Goal: Task Accomplishment & Management: Complete application form

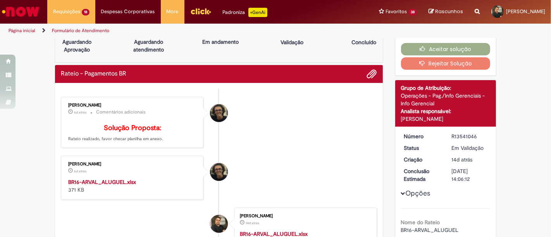
scroll to position [18, 0]
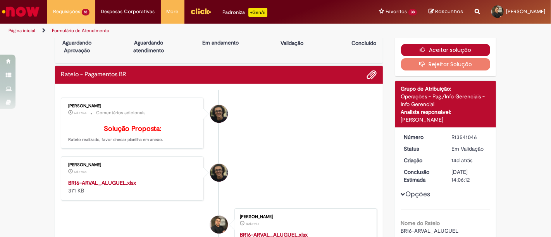
click at [468, 48] on button "Aceitar solução" at bounding box center [446, 50] width 90 height 12
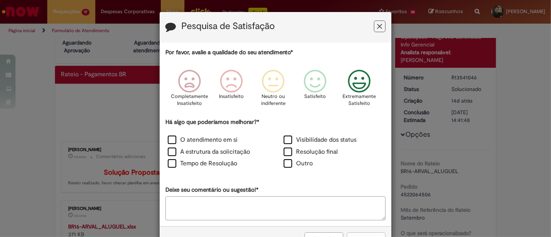
click at [359, 91] on icon "Feedback" at bounding box center [359, 81] width 29 height 23
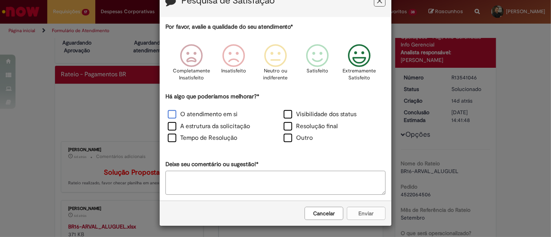
click at [168, 113] on label "O atendimento em si" at bounding box center [203, 114] width 70 height 9
click at [374, 215] on button "Enviar" at bounding box center [366, 213] width 39 height 13
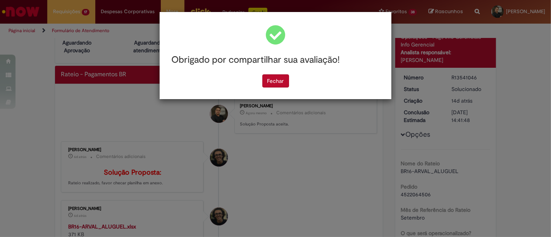
scroll to position [0, 0]
click at [277, 77] on button "Fechar" at bounding box center [275, 80] width 27 height 13
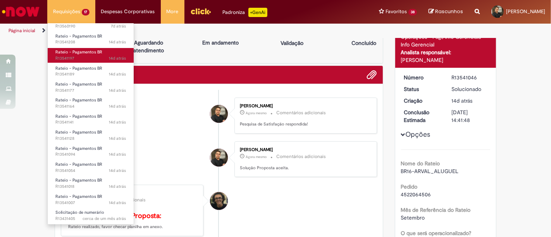
scroll to position [85, 0]
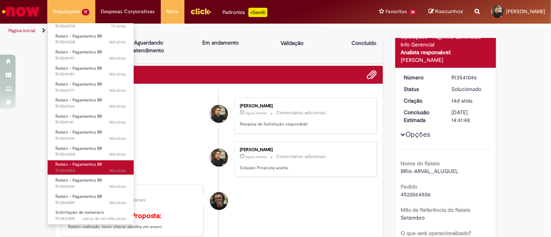
click at [99, 170] on span "14d atrás 14 dias atrás R13541054" at bounding box center [90, 171] width 71 height 6
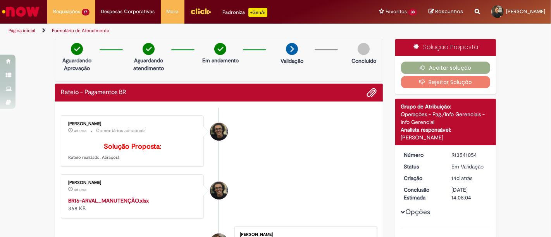
click at [126, 204] on strong "BR16-ARVAL_MANUTENÇÃO.xlsx" at bounding box center [108, 200] width 81 height 7
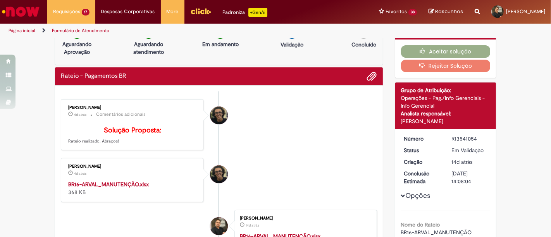
scroll to position [9, 0]
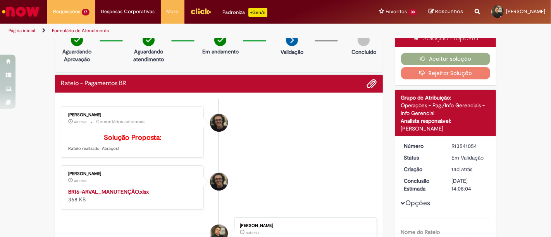
click at [124, 195] on strong "BR16-ARVAL_MANUTENÇÃO.xlsx" at bounding box center [108, 191] width 81 height 7
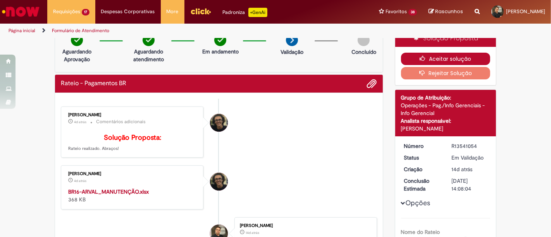
click at [436, 59] on button "Aceitar solução" at bounding box center [446, 59] width 90 height 12
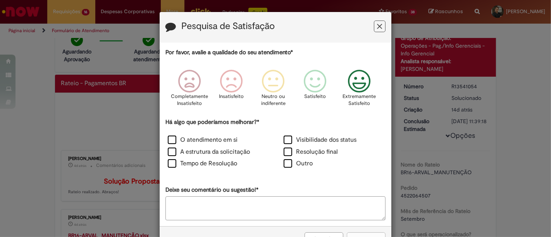
click at [351, 91] on icon "Feedback" at bounding box center [359, 81] width 29 height 23
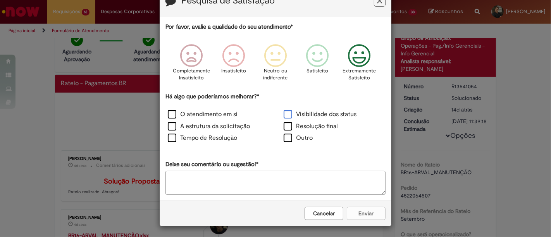
click at [284, 116] on label "Visibilidade dos status" at bounding box center [320, 114] width 73 height 9
click at [368, 212] on button "Enviar" at bounding box center [366, 213] width 39 height 13
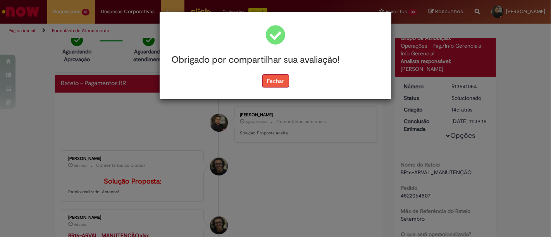
click at [271, 79] on button "Fechar" at bounding box center [275, 80] width 27 height 13
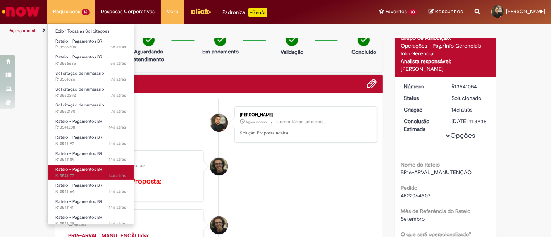
scroll to position [69, 0]
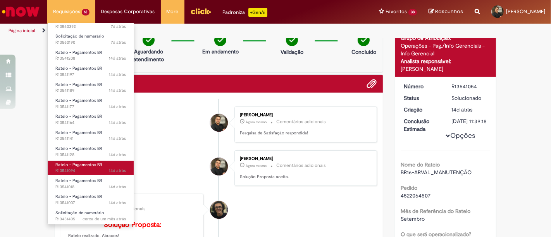
click at [94, 170] on span "14d atrás 14 dias atrás R13541094" at bounding box center [90, 171] width 71 height 6
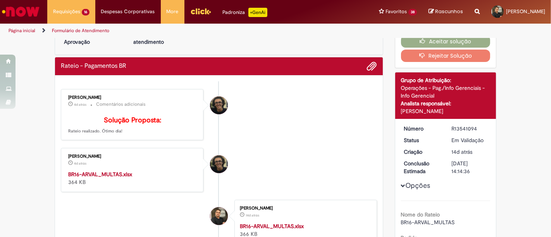
scroll to position [27, 0]
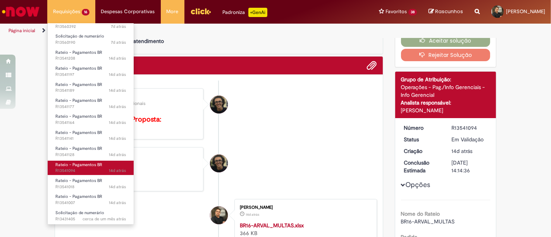
click at [98, 166] on span "Rateio - Pagamentos BR" at bounding box center [78, 165] width 47 height 6
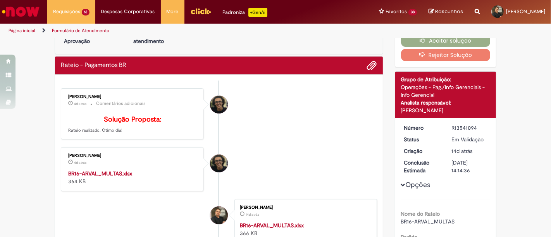
click at [265, 157] on ul "Cleber Gressoni Rodrigues 4d atrás 4 dias atrás Comentários adicionais Solução …" at bounding box center [219, 200] width 316 height 239
click at [118, 177] on strong "BR16-ARVAL_MULTAS.xlsx" at bounding box center [100, 173] width 64 height 7
click at [107, 177] on strong "BR16-ARVAL_MULTAS.xlsx" at bounding box center [100, 173] width 64 height 7
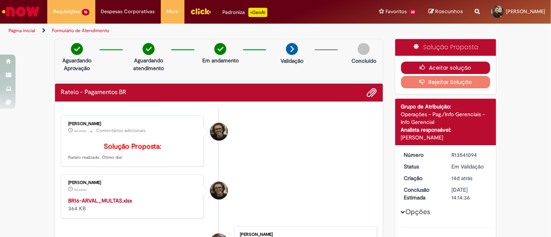
click at [442, 68] on button "Aceitar solução" at bounding box center [446, 68] width 90 height 12
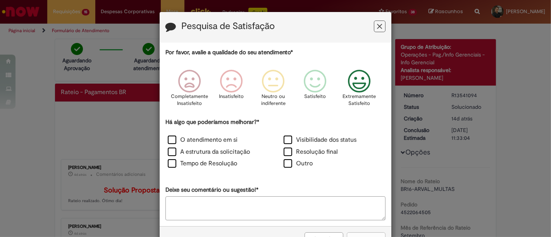
click at [363, 93] on icon "Feedback" at bounding box center [359, 81] width 29 height 23
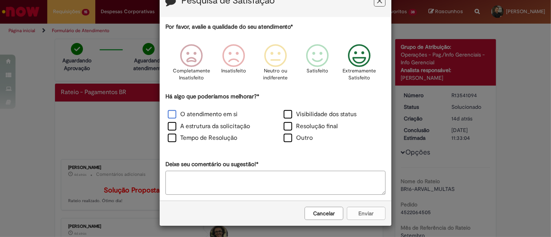
click at [175, 115] on label "O atendimento em si" at bounding box center [203, 114] width 70 height 9
click at [284, 112] on label "Visibilidade dos status" at bounding box center [320, 114] width 73 height 9
click at [369, 214] on button "Enviar" at bounding box center [366, 213] width 39 height 13
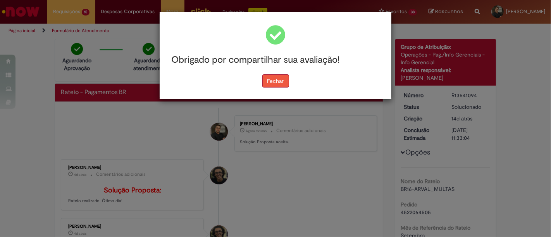
click at [277, 78] on button "Fechar" at bounding box center [275, 80] width 27 height 13
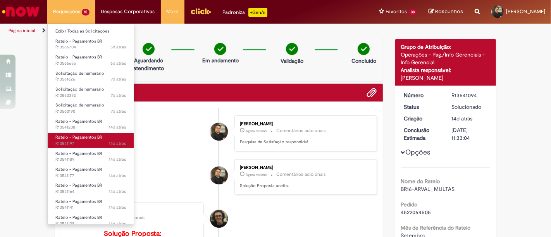
scroll to position [53, 0]
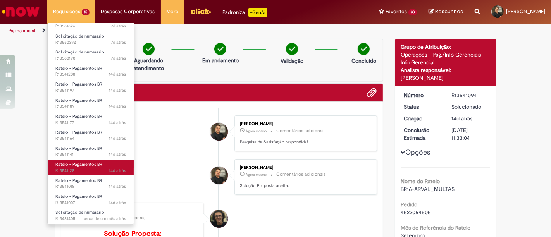
click at [107, 166] on link "Rateio - Pagamentos BR 14d atrás 14 dias atrás R13541128" at bounding box center [91, 167] width 86 height 14
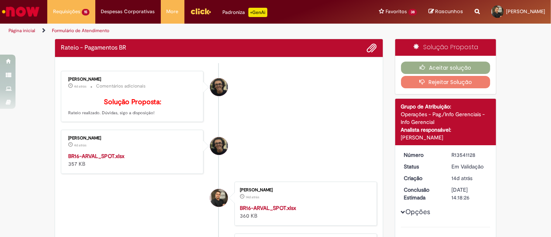
click at [329, 142] on li "Cleber Gressoni Rodrigues 4d atrás 4 dias atrás BR16-ARVAL_SPOT.xlsx 357 KB" at bounding box center [219, 152] width 316 height 44
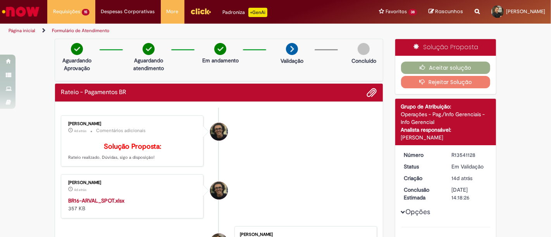
click at [98, 204] on strong "BR16-ARVAL_SPOT.xlsx" at bounding box center [96, 200] width 56 height 7
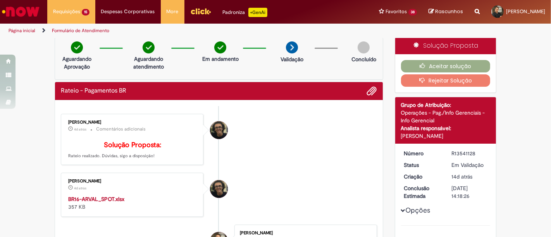
scroll to position [1, 0]
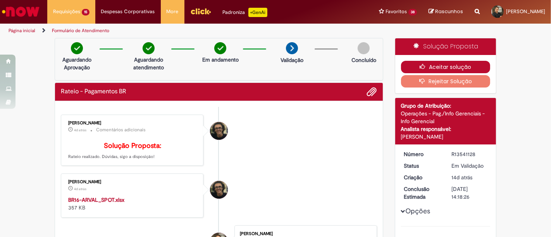
click at [461, 71] on button "Aceitar solução" at bounding box center [446, 67] width 90 height 12
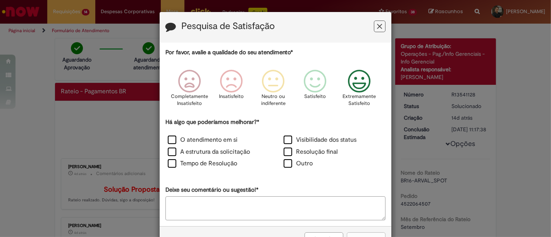
click at [363, 88] on icon "Feedback" at bounding box center [359, 81] width 29 height 23
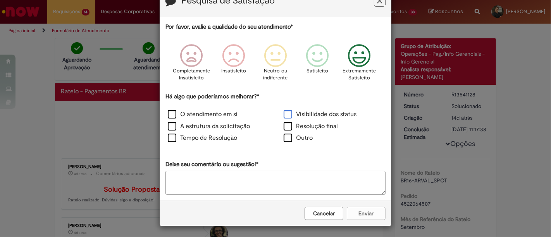
click at [286, 115] on label "Visibilidade dos status" at bounding box center [320, 114] width 73 height 9
click at [365, 210] on button "Enviar" at bounding box center [366, 213] width 39 height 13
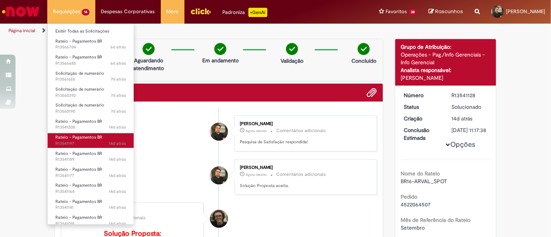
scroll to position [37, 0]
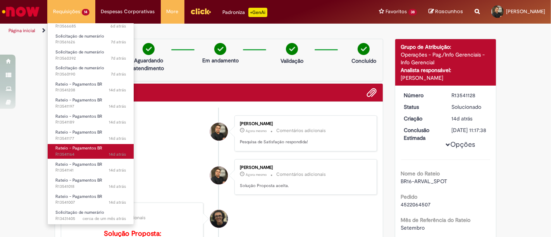
click at [98, 146] on span "Rateio - Pagamentos BR" at bounding box center [78, 148] width 47 height 6
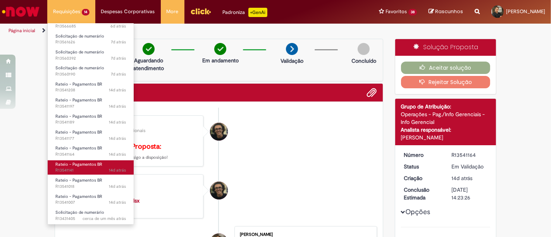
click at [108, 163] on link "Rateio - Pagamentos BR 14d atrás 14 dias atrás R13541141" at bounding box center [91, 167] width 86 height 14
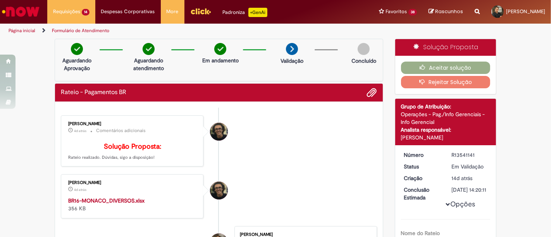
click at [118, 204] on strong "BR16-MONACO_DIVERSOS.xlsx" at bounding box center [106, 200] width 76 height 7
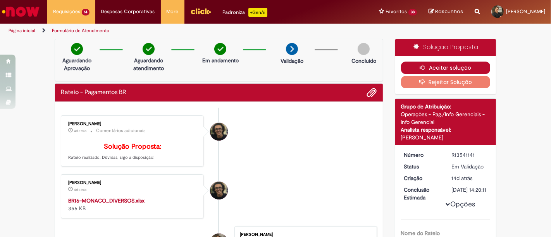
click at [459, 62] on button "Aceitar solução" at bounding box center [446, 68] width 90 height 12
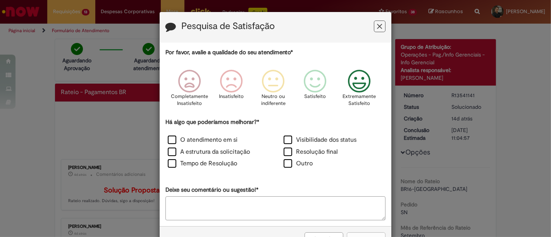
click at [357, 77] on icon "Feedback" at bounding box center [359, 81] width 29 height 23
click at [174, 144] on label "O atendimento em si" at bounding box center [203, 140] width 70 height 9
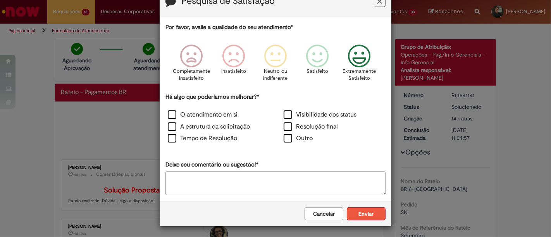
click at [362, 208] on button "Enviar" at bounding box center [366, 213] width 39 height 13
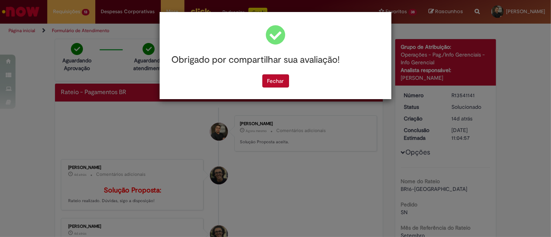
scroll to position [0, 0]
click at [270, 75] on button "Fechar" at bounding box center [275, 80] width 27 height 13
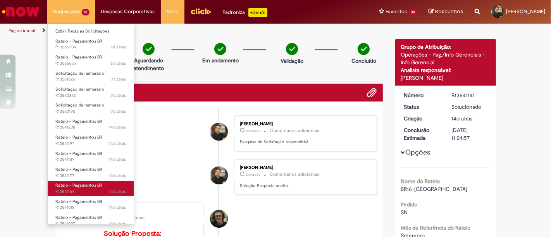
scroll to position [21, 0]
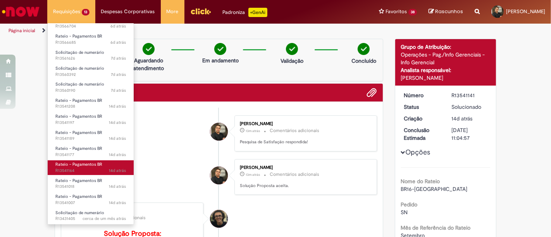
click at [97, 169] on span "14d atrás 14 dias atrás R13541164" at bounding box center [90, 171] width 71 height 6
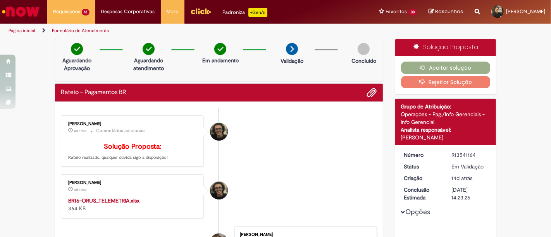
click at [118, 204] on strong "BR16-ORUS_TELEMETRIA.xlsx" at bounding box center [103, 200] width 71 height 7
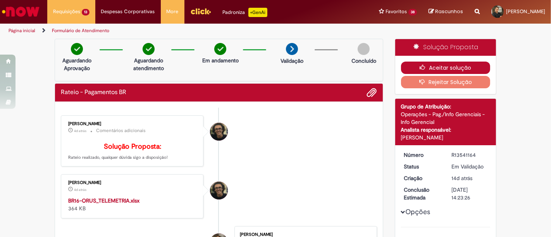
click at [474, 67] on button "Aceitar solução" at bounding box center [446, 68] width 90 height 12
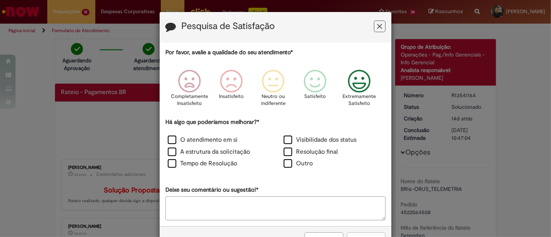
click at [350, 86] on icon "Feedback" at bounding box center [359, 81] width 29 height 23
click at [284, 139] on label "Visibilidade dos status" at bounding box center [320, 140] width 73 height 9
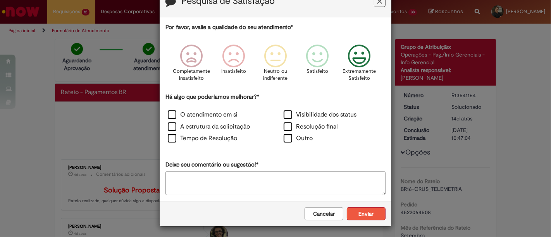
click at [357, 215] on button "Enviar" at bounding box center [366, 213] width 39 height 13
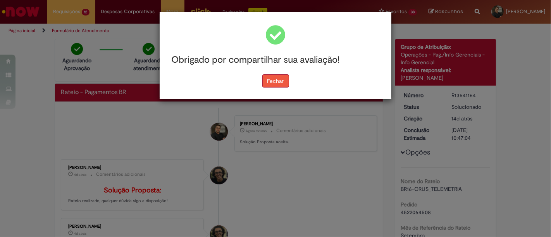
click at [276, 76] on button "Fechar" at bounding box center [275, 80] width 27 height 13
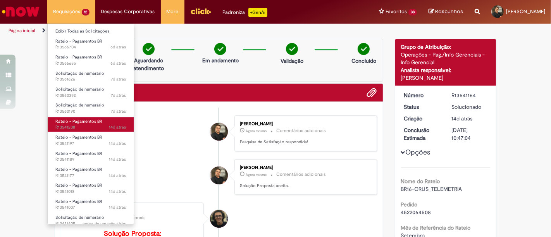
scroll to position [5, 0]
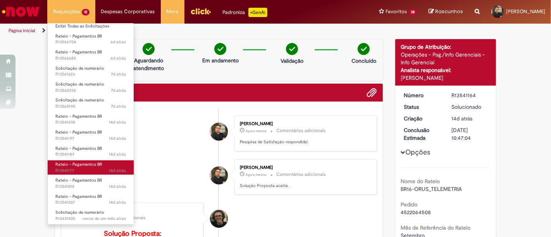
click at [95, 169] on span "14d atrás 14 dias atrás R13541177" at bounding box center [90, 171] width 71 height 6
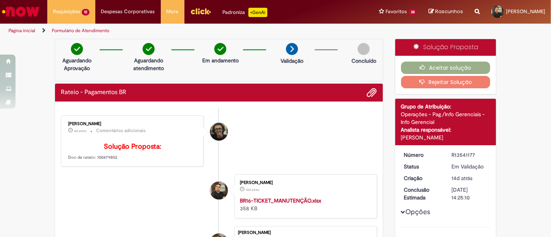
click at [262, 204] on strong "BR16-TICKET_MANUTENÇÃO.xlsx" at bounding box center [280, 200] width 81 height 7
drag, startPoint x: 112, startPoint y: 171, endPoint x: 92, endPoint y: 169, distance: 20.7
click at [92, 161] on p "Solução Proposta: Doc de rateio: 100479852" at bounding box center [132, 152] width 129 height 18
copy p "100479852"
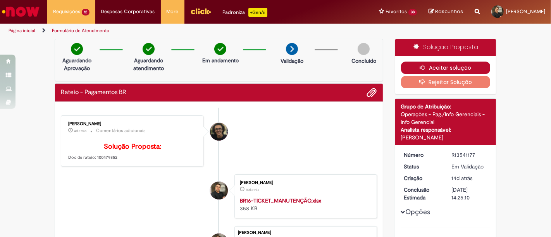
click at [450, 72] on button "Aceitar solução" at bounding box center [446, 68] width 90 height 12
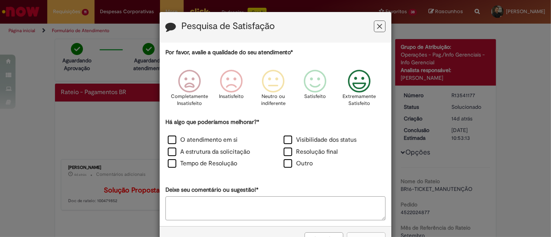
click at [350, 83] on icon "Feedback" at bounding box center [359, 81] width 29 height 23
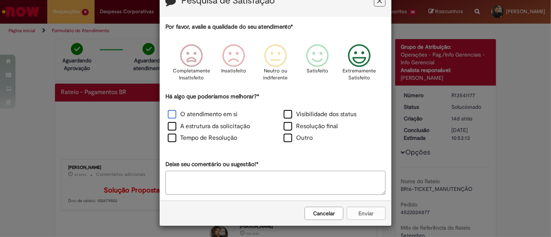
click at [179, 115] on label "O atendimento em si" at bounding box center [203, 114] width 70 height 9
click at [368, 210] on button "Enviar" at bounding box center [366, 213] width 39 height 13
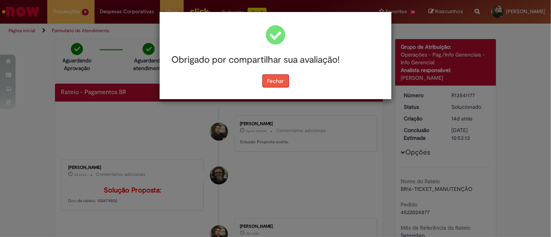
click at [278, 82] on button "Fechar" at bounding box center [275, 80] width 27 height 13
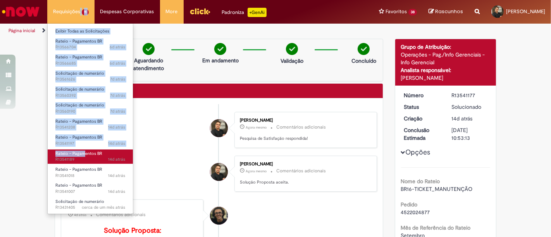
drag, startPoint x: 60, startPoint y: 22, endPoint x: 84, endPoint y: 153, distance: 133.3
click at [84, 23] on li "Requisições 11 Exibir Todas as Solicitações Rateio - Pagamentos BR 6d atrás 6 d…" at bounding box center [70, 11] width 47 height 23
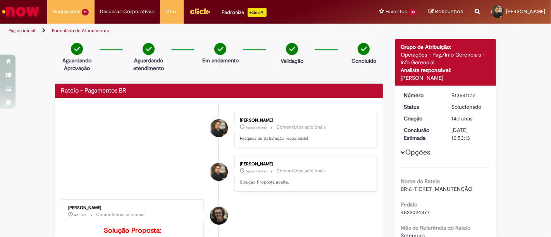
click at [17, 131] on div "Verificar Código de Barras Aguardando Aprovação Aguardando atendimento Em andam…" at bounding box center [275, 218] width 551 height 358
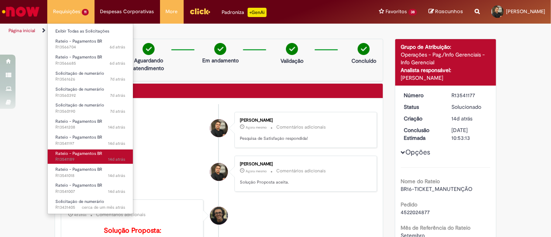
click at [88, 150] on link "Rateio - Pagamentos BR 14d atrás 14 dias atrás R13541189" at bounding box center [90, 157] width 85 height 14
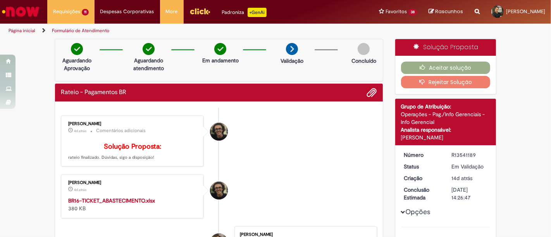
click at [134, 204] on strong "BR16-TICKET_ABASTECIMENTO.xlsx" at bounding box center [111, 200] width 87 height 7
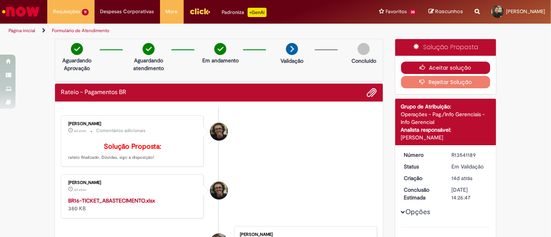
click at [428, 69] on button "Aceitar solução" at bounding box center [446, 68] width 90 height 12
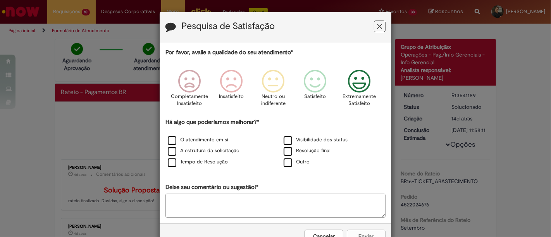
click at [361, 79] on icon "Feedback" at bounding box center [359, 81] width 29 height 23
click at [291, 138] on label "Visibilidade dos status" at bounding box center [316, 139] width 64 height 7
click at [168, 153] on label "A estrutura da solicitação" at bounding box center [204, 150] width 72 height 7
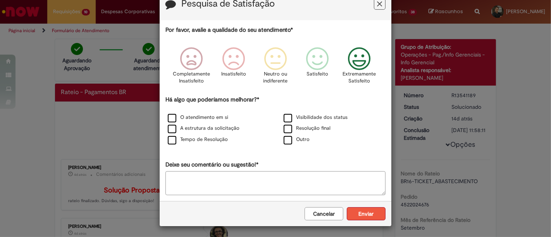
click at [369, 214] on button "Enviar" at bounding box center [366, 213] width 39 height 13
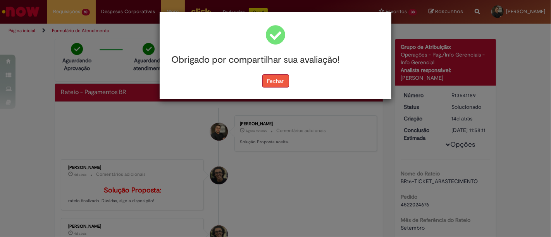
click at [274, 86] on button "Fechar" at bounding box center [275, 80] width 27 height 13
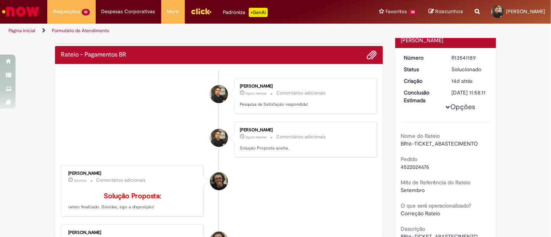
scroll to position [33, 0]
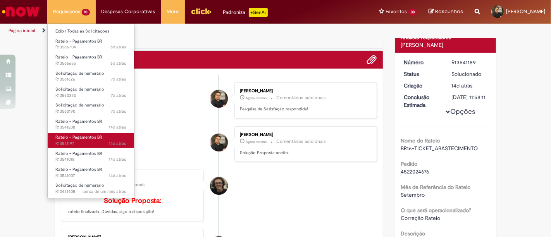
click at [93, 139] on span "Rateio - Pagamentos BR" at bounding box center [78, 137] width 47 height 6
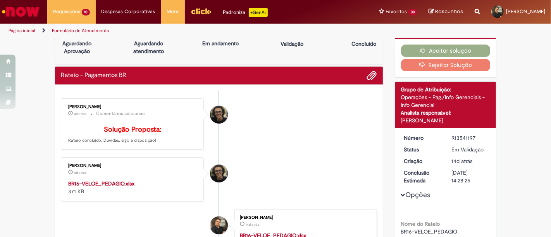
scroll to position [16, 0]
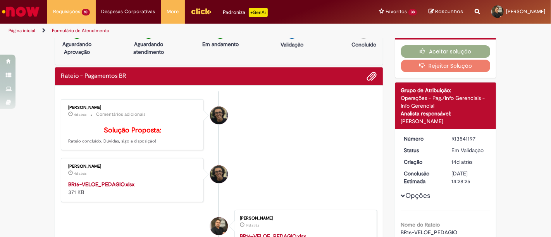
click at [96, 188] on strong "BR16-VELOE_PEDAGIO.xlsx" at bounding box center [101, 184] width 66 height 7
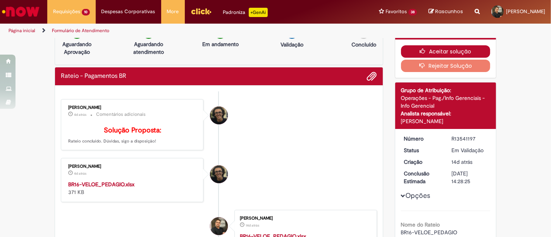
click at [414, 52] on button "Aceitar solução" at bounding box center [446, 51] width 90 height 12
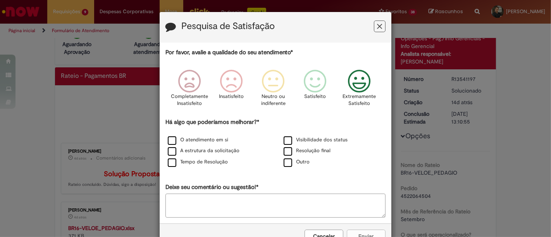
click at [355, 93] on icon "Feedback" at bounding box center [359, 81] width 29 height 23
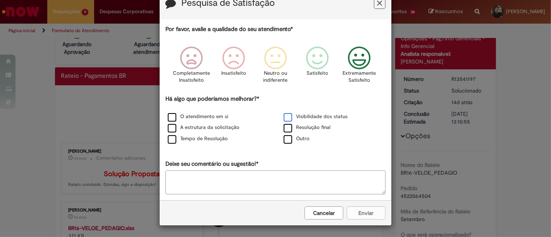
drag, startPoint x: 360, startPoint y: 214, endPoint x: 281, endPoint y: 116, distance: 125.2
click at [281, 116] on form "Pesquisa de Satisfação Por favor, avalie a qualidade do seu atendimento* Comple…" at bounding box center [276, 107] width 232 height 237
click at [284, 116] on label "Visibilidade dos status" at bounding box center [316, 116] width 64 height 7
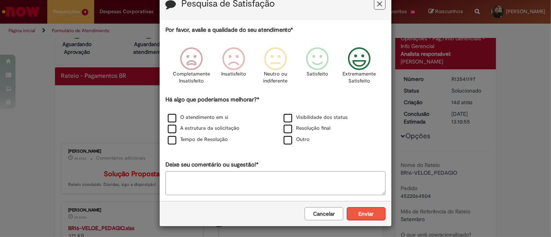
click at [372, 214] on button "Enviar" at bounding box center [366, 213] width 39 height 13
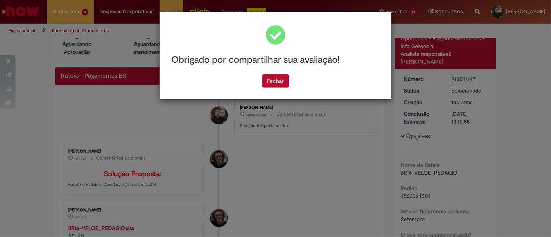
scroll to position [0, 0]
click at [274, 81] on button "Fechar" at bounding box center [275, 80] width 27 height 13
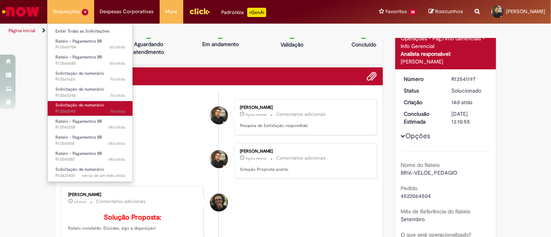
click at [90, 112] on span "7d atrás 7 dias atrás R13560190" at bounding box center [90, 112] width 70 height 6
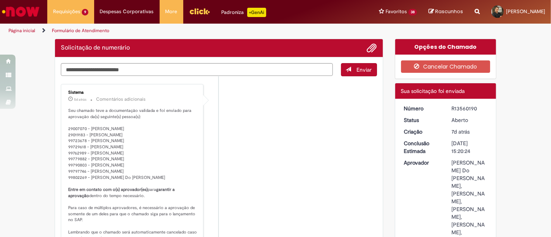
click at [292, 159] on li "Sistema 5d atrás 5 dias atrás Comentários adicionais Seu chamado teve a documen…" at bounding box center [219, 166] width 316 height 164
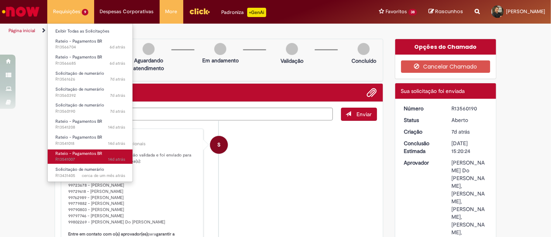
click at [78, 153] on span "Rateio - Pagamentos BR" at bounding box center [78, 154] width 47 height 6
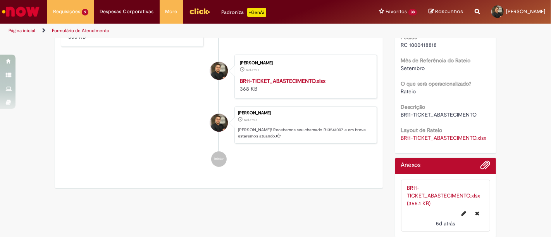
scroll to position [219, 0]
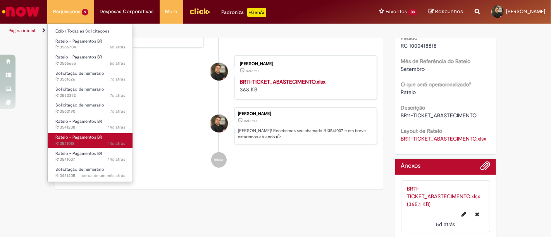
click at [107, 144] on span "14d atrás 14 dias atrás R13541018" at bounding box center [90, 144] width 70 height 6
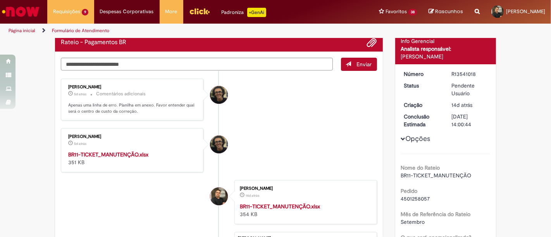
scroll to position [65, 0]
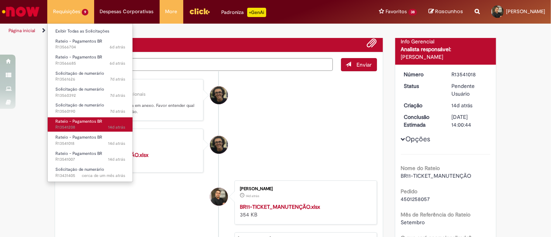
click at [86, 121] on span "Rateio - Pagamentos BR" at bounding box center [78, 122] width 47 height 6
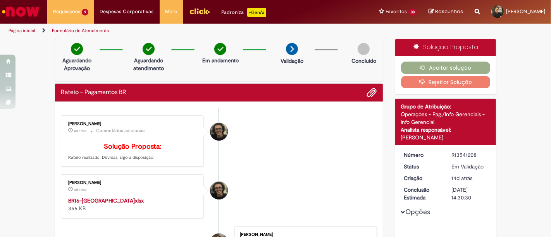
click at [93, 204] on strong "BR16-MONACO_MULTAS.xlsx" at bounding box center [106, 200] width 76 height 7
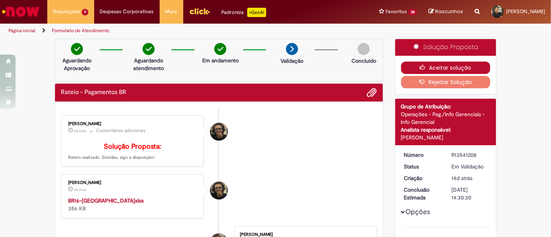
click at [440, 68] on button "Aceitar solução" at bounding box center [446, 68] width 90 height 12
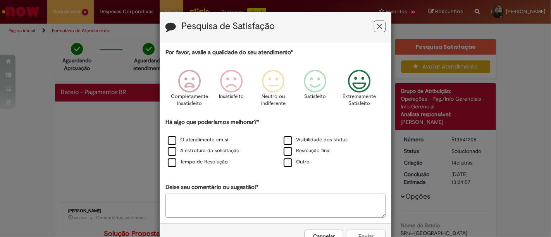
click at [359, 83] on icon "Feedback" at bounding box center [359, 81] width 29 height 23
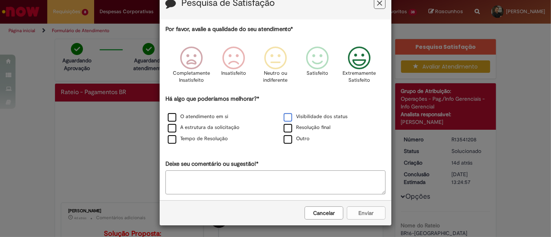
click at [286, 121] on label "Visibilidade dos status" at bounding box center [316, 116] width 64 height 7
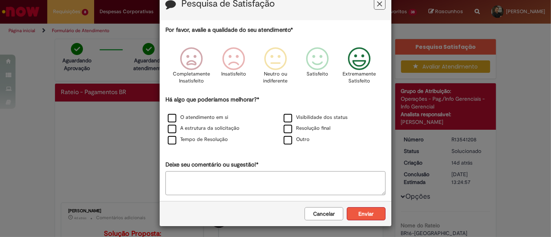
click at [371, 215] on button "Enviar" at bounding box center [366, 213] width 39 height 13
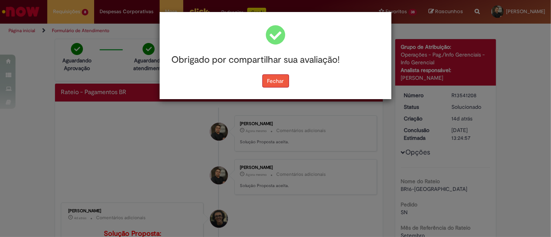
click at [280, 79] on button "Fechar" at bounding box center [275, 80] width 27 height 13
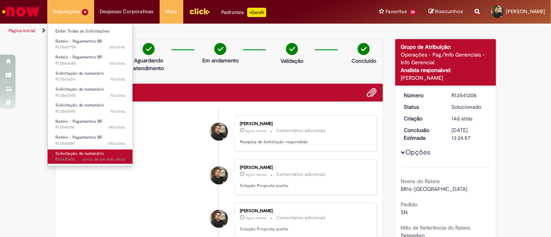
click at [86, 151] on span "Solicitação de numerário" at bounding box center [79, 154] width 49 height 6
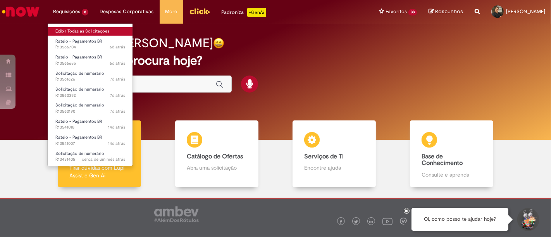
click at [77, 29] on link "Exibir Todas as Solicitações" at bounding box center [90, 31] width 85 height 9
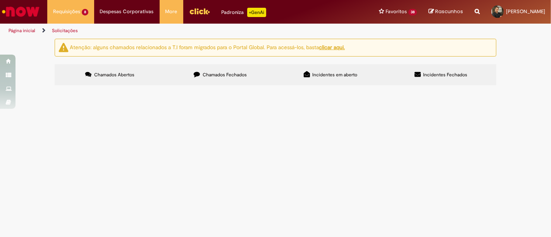
click at [262, 76] on label "Chamados Fechados" at bounding box center [220, 74] width 110 height 21
drag, startPoint x: 109, startPoint y: 2, endPoint x: 304, endPoint y: 111, distance: 224.0
click at [0, 0] on button at bounding box center [0, 0] width 0 height 0
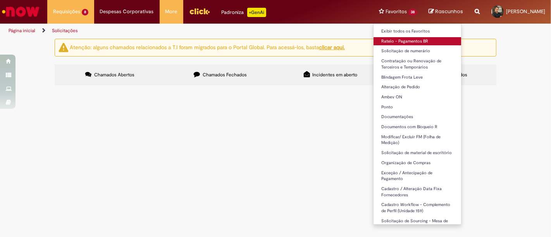
click at [374, 43] on link "Rateio - Pagamentos BR" at bounding box center [418, 41] width 88 height 9
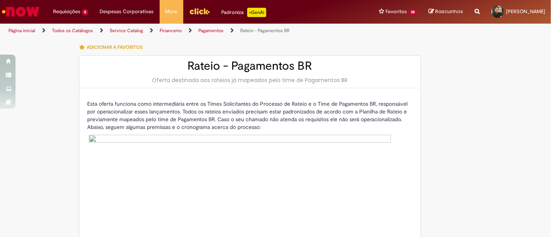
type input "********"
type input "**********"
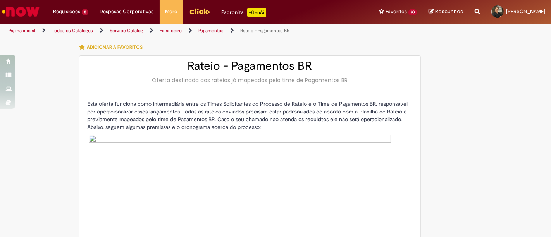
type input "****"
type input "**********"
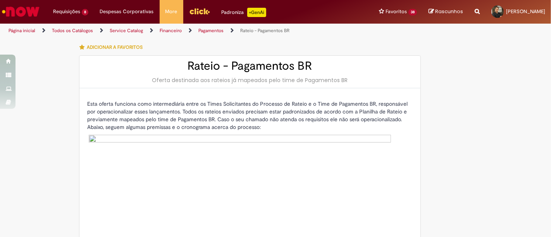
type input "**********"
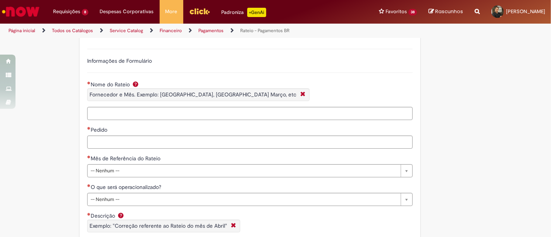
scroll to position [399, 0]
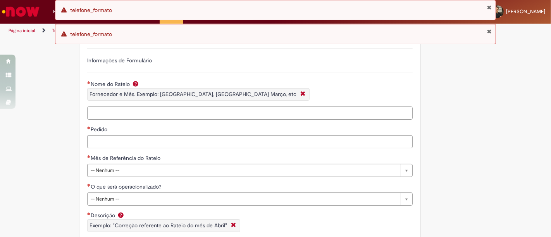
click at [136, 114] on input "Nome do Rateio Fornecedor e Mês. Exemplo: [GEOGRAPHIC_DATA], [GEOGRAPHIC_DATA] …" at bounding box center [250, 113] width 326 height 13
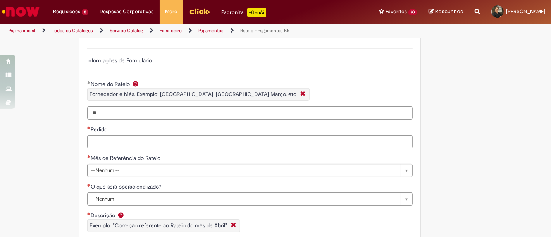
type input "*"
paste input "**********"
type input "**********"
click at [115, 139] on input "Pedido" at bounding box center [250, 141] width 326 height 13
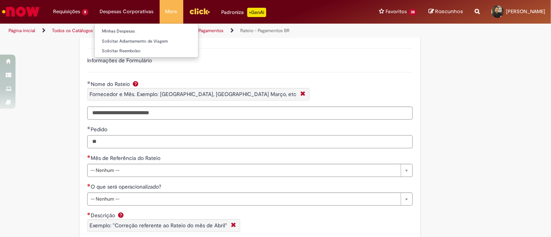
type input "*"
type input "**"
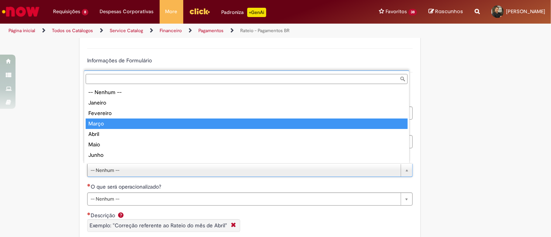
scroll to position [61, 0]
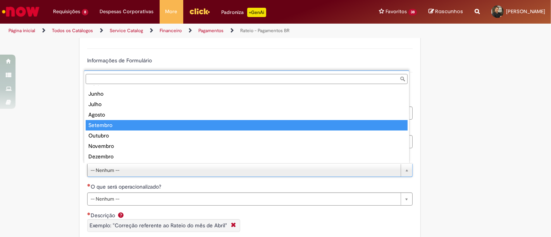
type input "********"
select select "********"
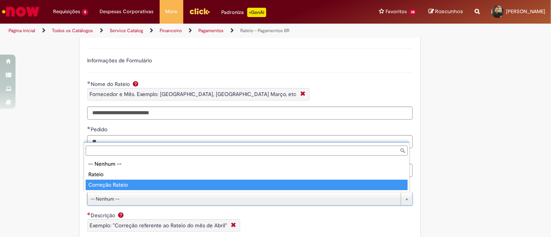
type input "**********"
select select "*"
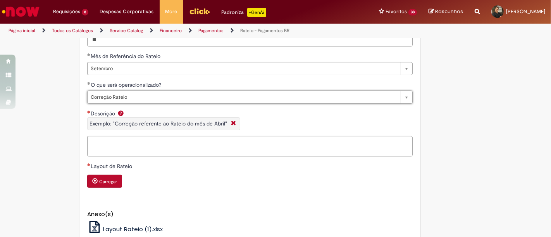
scroll to position [504, 0]
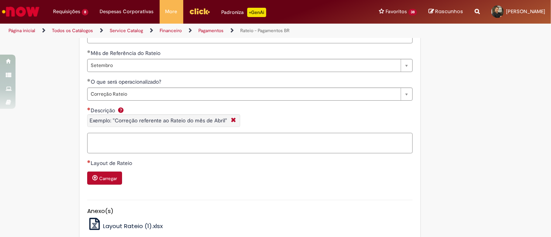
click at [156, 141] on textarea "Descrição Exemplo: "Correção referente ao Rateio do mês de Abril"" at bounding box center [250, 143] width 326 height 21
paste textarea "**********"
drag, startPoint x: 147, startPoint y: 138, endPoint x: 247, endPoint y: 141, distance: 100.1
click at [247, 141] on textarea "**********" at bounding box center [250, 143] width 326 height 21
click at [88, 138] on textarea "**********" at bounding box center [250, 143] width 326 height 21
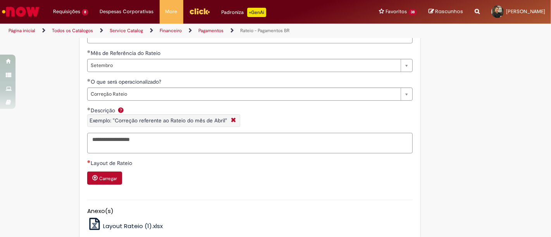
paste textarea "**********"
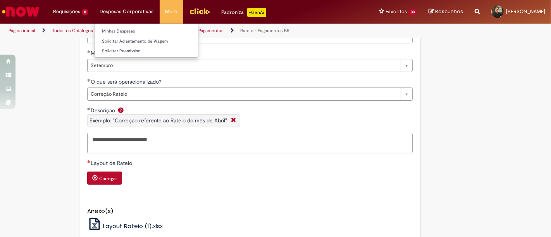
type textarea "**********"
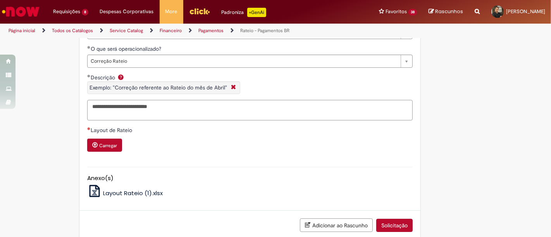
scroll to position [537, 0]
click at [102, 143] on small "Carregar" at bounding box center [108, 146] width 18 height 6
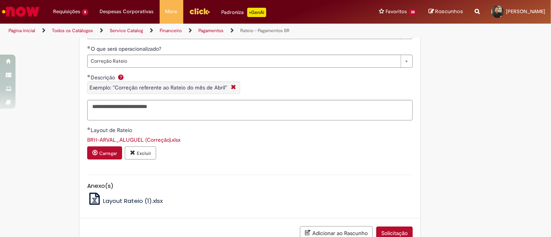
click at [162, 139] on link "BR11-ARVAL_ALUGUEL (Correção).xlsx" at bounding box center [133, 139] width 93 height 7
click at [110, 153] on small "Carregar" at bounding box center [108, 153] width 18 height 6
click at [394, 231] on button "Solicitação" at bounding box center [394, 233] width 36 height 13
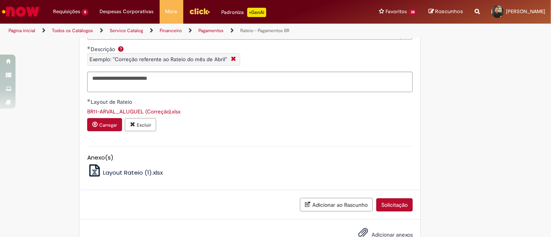
scroll to position [588, 0]
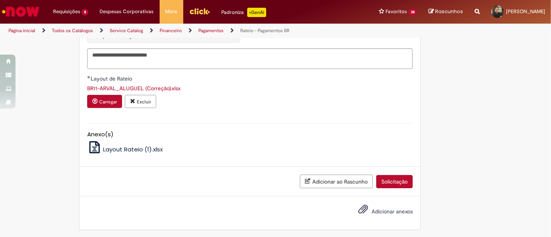
type input "**********"
click at [398, 181] on button "Solicitação" at bounding box center [394, 181] width 36 height 13
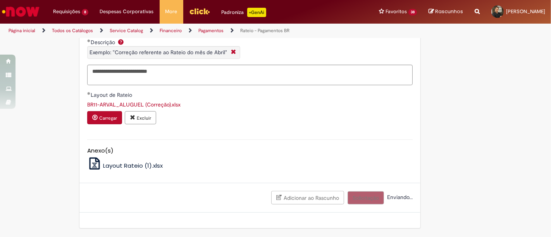
scroll to position [571, 0]
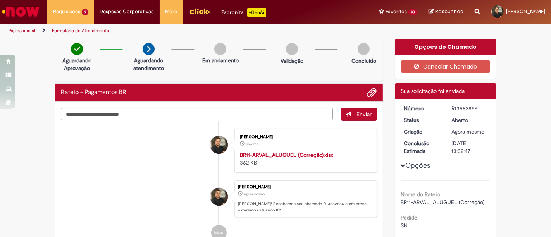
drag, startPoint x: 450, startPoint y: 110, endPoint x: 473, endPoint y: 110, distance: 22.9
click at [473, 110] on div "R13582856" at bounding box center [469, 109] width 36 height 8
drag, startPoint x: 449, startPoint y: 108, endPoint x: 476, endPoint y: 106, distance: 27.2
click at [476, 106] on div "R13582856" at bounding box center [469, 109] width 36 height 8
copy div "R13582856"
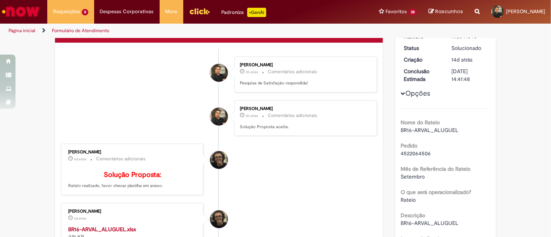
scroll to position [104, 0]
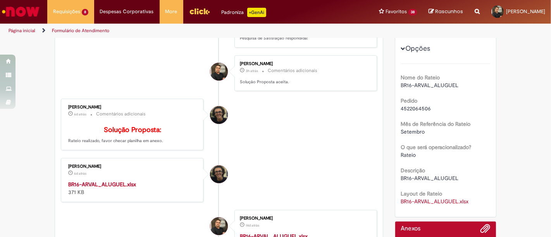
click at [108, 188] on strong "BR16-ARVAL_ALUGUEL.xlsx" at bounding box center [102, 184] width 68 height 7
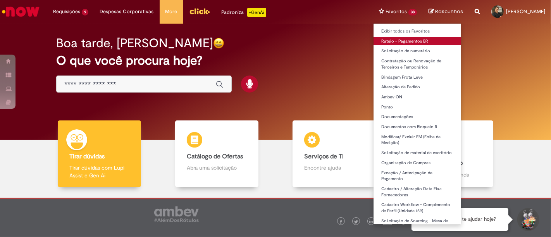
click at [381, 42] on link "Rateio - Pagamentos BR" at bounding box center [418, 41] width 88 height 9
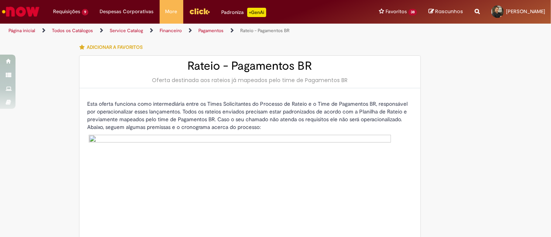
type input "********"
type input "**********"
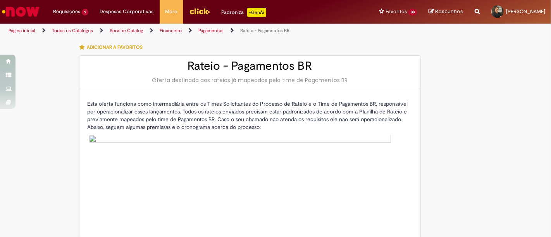
type input "****"
type input "**********"
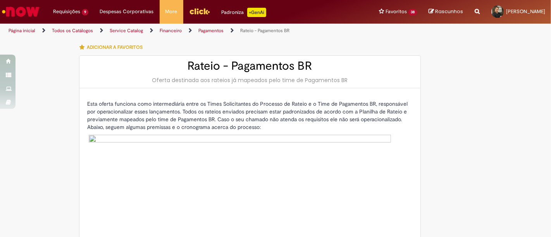
type input "**********"
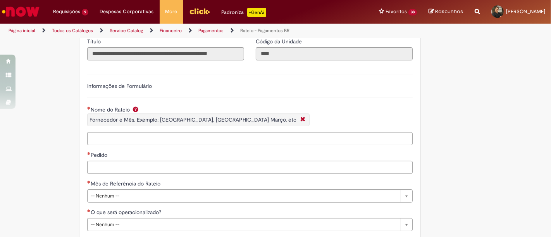
scroll to position [403, 0]
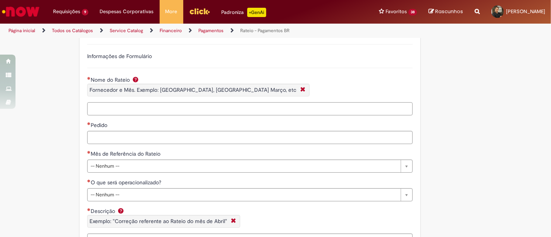
type input "**********"
click at [126, 104] on input "Nome do Rateio Fornecedor e Mês. Exemplo: Uber Janeiro, Arval Março, etc" at bounding box center [250, 108] width 326 height 13
paste input "**********"
type input "**********"
click at [129, 136] on input "Pedido" at bounding box center [250, 137] width 326 height 13
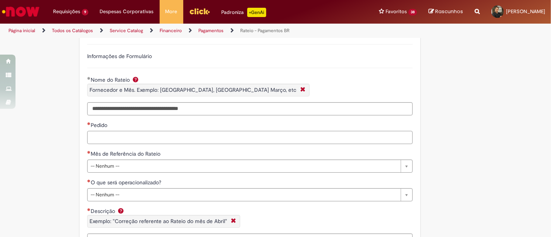
paste input "**********"
type input "**********"
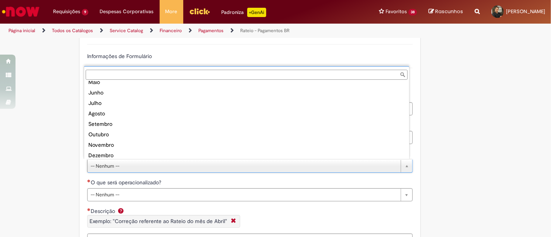
scroll to position [59, 0]
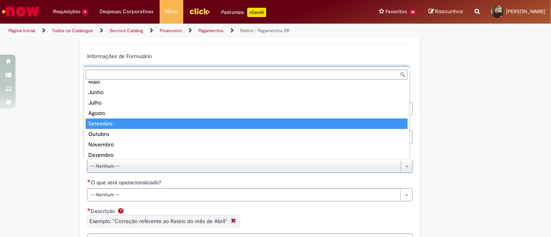
type input "********"
select select "********"
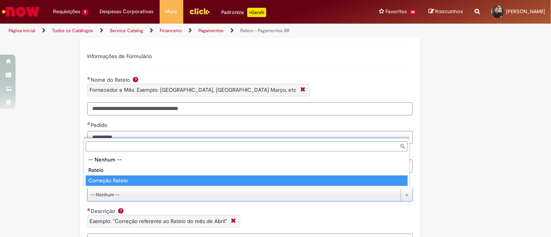
type input "**********"
select select "*"
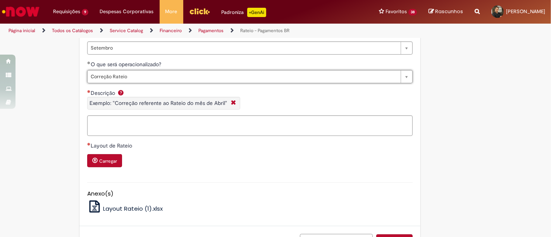
scroll to position [522, 0]
click at [120, 117] on textarea "Descrição Exemplo: "Correção referente ao Rateio do mês de Abril"" at bounding box center [250, 125] width 326 height 21
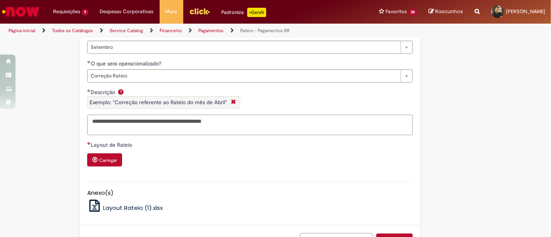
scroll to position [581, 0]
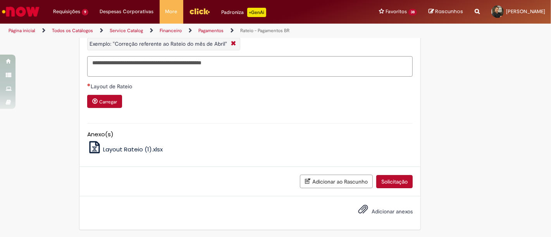
type textarea "**********"
drag, startPoint x: 380, startPoint y: 173, endPoint x: 383, endPoint y: 183, distance: 10.1
click at [383, 183] on div "Adicionar ao Rascunho Solicitação" at bounding box center [249, 181] width 341 height 29
click at [383, 183] on button "Solicitação" at bounding box center [394, 181] width 36 height 13
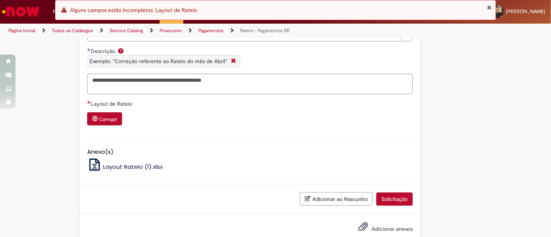
click at [110, 121] on small "Carregar" at bounding box center [108, 119] width 18 height 6
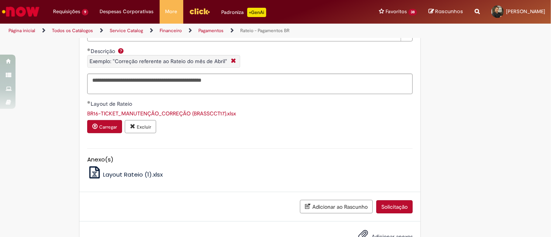
click at [377, 202] on button "Solicitação" at bounding box center [394, 206] width 36 height 13
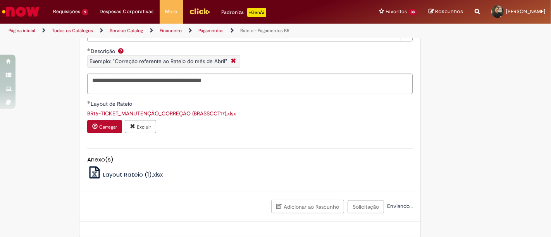
click at [305, 146] on div "Anexo(s) Layout Rateio (1).xlsx" at bounding box center [249, 163] width 337 height 44
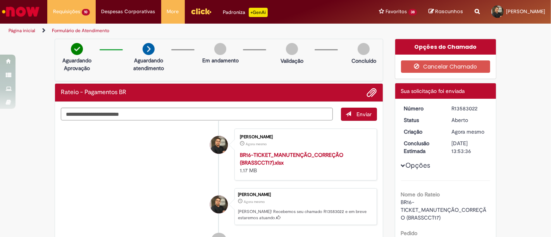
copy div "R13583022"
drag, startPoint x: 476, startPoint y: 109, endPoint x: 448, endPoint y: 109, distance: 27.9
click at [451, 109] on div "R13583022" at bounding box center [469, 109] width 36 height 8
